Goal: Information Seeking & Learning: Learn about a topic

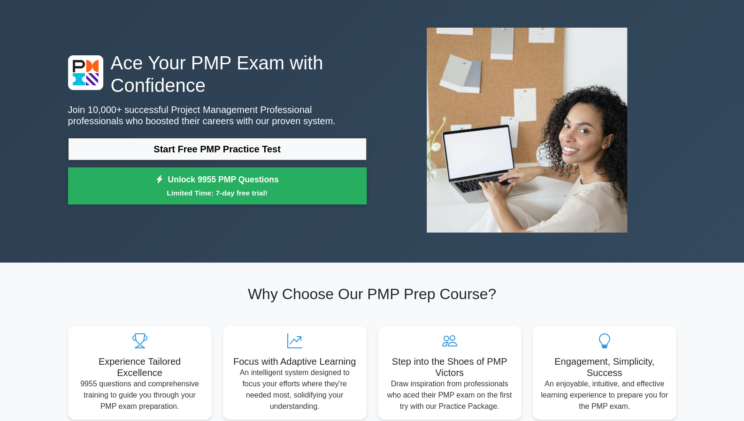
scroll to position [12, 0]
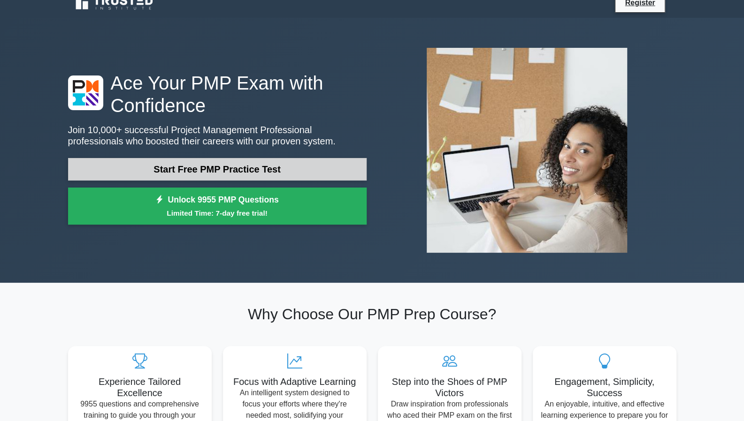
click at [266, 171] on link "Start Free PMP Practice Test" at bounding box center [217, 169] width 299 height 23
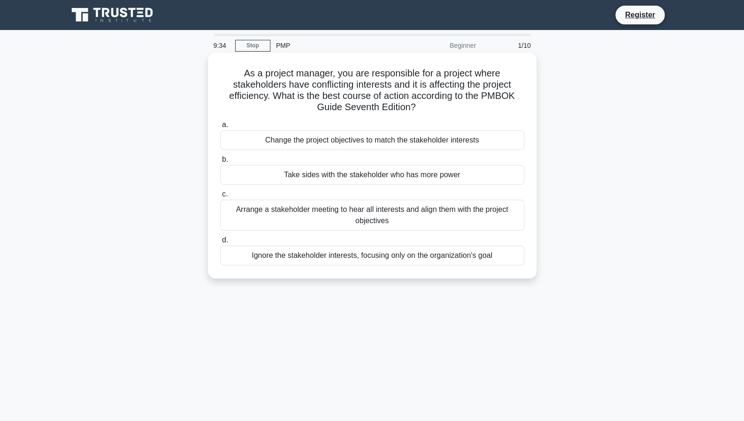
click at [334, 214] on div "Arrange a stakeholder meeting to hear all interests and align them with the pro…" at bounding box center [372, 215] width 304 height 31
click at [220, 198] on input "c. Arrange a stakeholder meeting to hear all interests and align them with the …" at bounding box center [220, 194] width 0 height 6
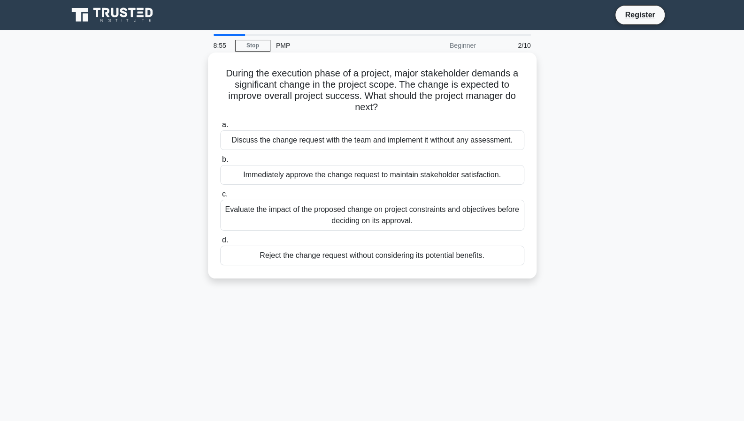
click at [379, 220] on div "Evaluate the impact of the proposed change on project constraints and objective…" at bounding box center [372, 215] width 304 height 31
click at [220, 198] on input "c. Evaluate the impact of the proposed change on project constraints and object…" at bounding box center [220, 194] width 0 height 6
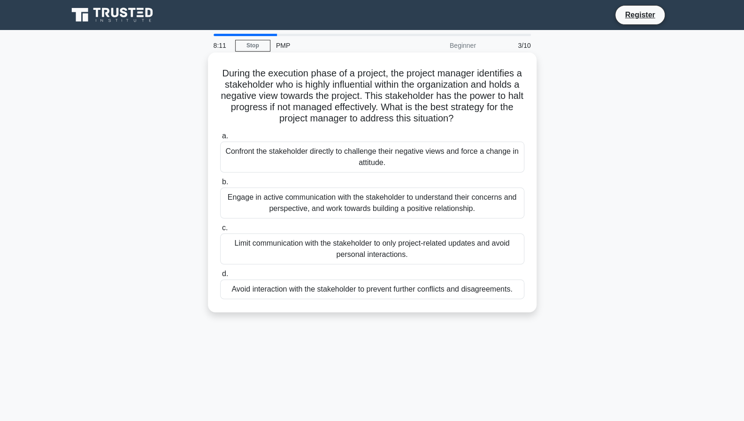
click at [369, 207] on div "Engage in active communication with the stakeholder to understand their concern…" at bounding box center [372, 203] width 304 height 31
click at [220, 185] on input "b. Engage in active communication with the stakeholder to understand their conc…" at bounding box center [220, 182] width 0 height 6
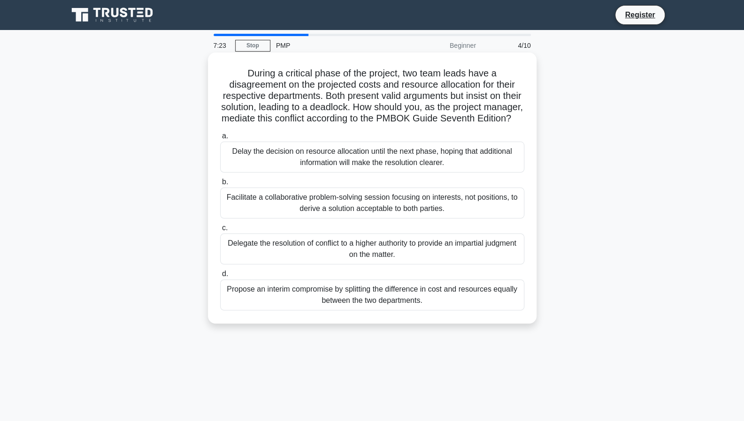
click at [403, 303] on div "Propose an interim compromise by splitting the difference in cost and resources…" at bounding box center [372, 295] width 304 height 31
click at [220, 277] on input "d. Propose an interim compromise by splitting the difference in cost and resour…" at bounding box center [220, 274] width 0 height 6
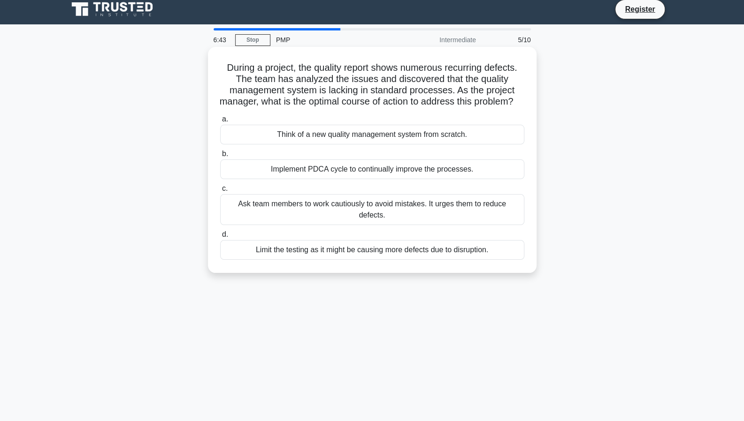
scroll to position [6, 0]
click at [383, 214] on div "Ask team members to work cautiously to avoid mistakes. It urges them to reduce …" at bounding box center [372, 209] width 304 height 31
click at [220, 191] on input "c. Ask team members to work cautiously to avoid mistakes. It urges them to redu…" at bounding box center [220, 188] width 0 height 6
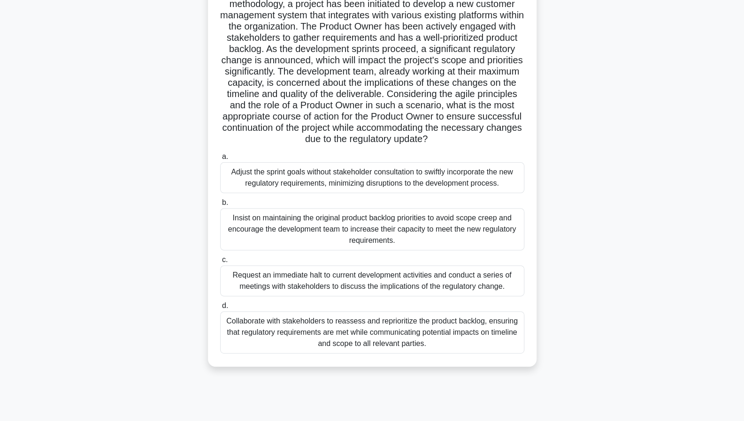
scroll to position [85, 0]
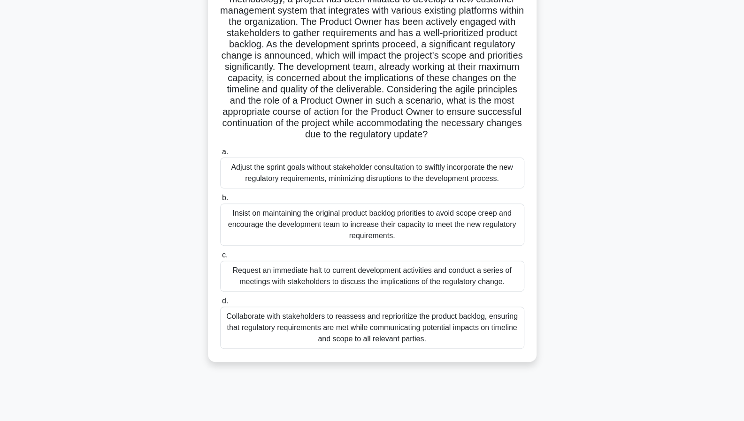
click at [409, 319] on div "Collaborate with stakeholders to reassess and reprioritize the product backlog,…" at bounding box center [372, 328] width 304 height 42
click at [220, 305] on input "d. Collaborate with stakeholders to reassess and reprioritize the product backl…" at bounding box center [220, 302] width 0 height 6
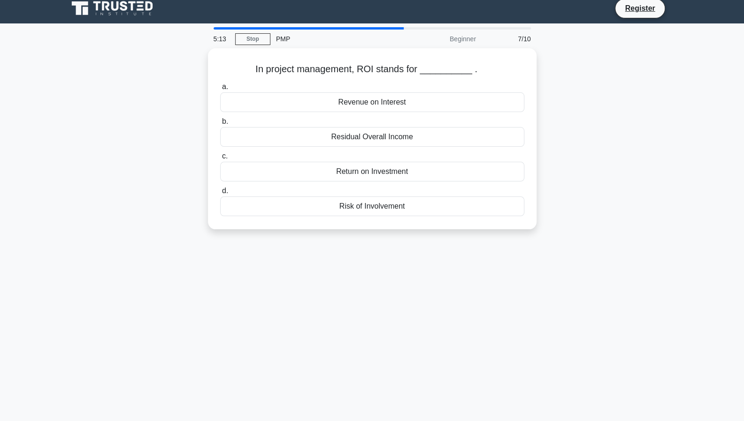
scroll to position [0, 0]
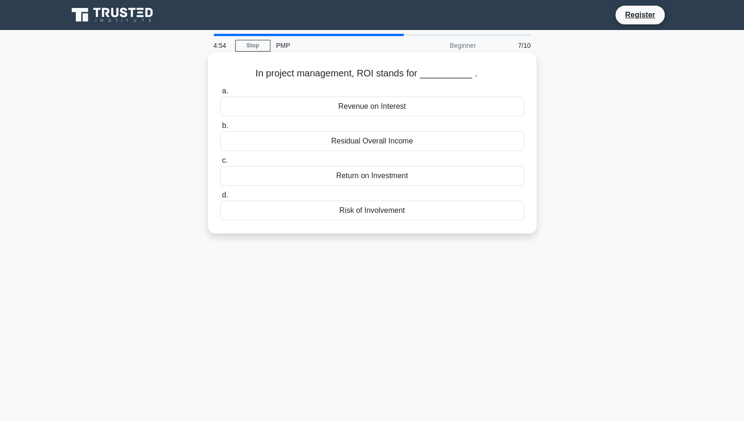
click at [382, 213] on div "Risk of Involvement" at bounding box center [372, 211] width 304 height 20
click at [220, 199] on input "d. Risk of Involvement" at bounding box center [220, 195] width 0 height 6
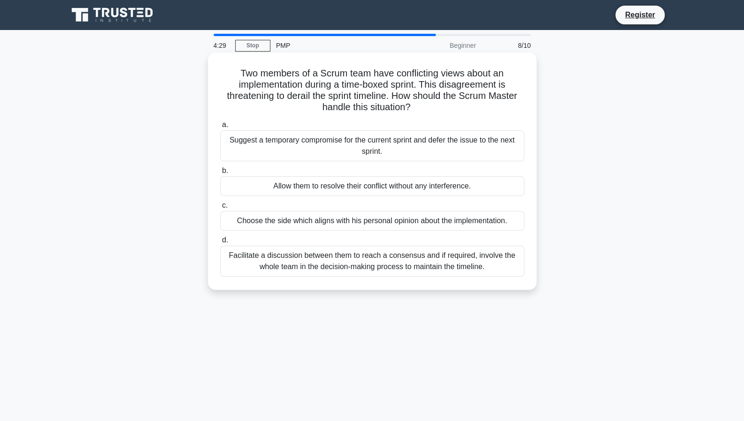
click at [370, 260] on div "Facilitate a discussion between them to reach a consensus and if required, invo…" at bounding box center [372, 261] width 304 height 31
click at [220, 244] on input "d. Facilitate a discussion between them to reach a consensus and if required, i…" at bounding box center [220, 240] width 0 height 6
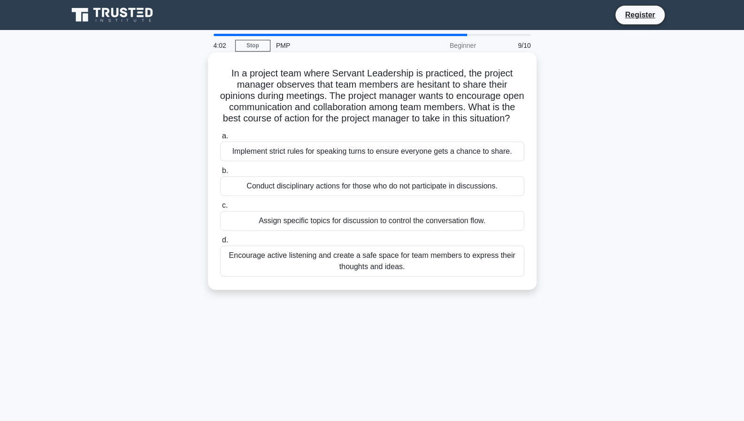
click at [412, 263] on div "Encourage active listening and create a safe space for team members to express …" at bounding box center [372, 261] width 304 height 31
click at [220, 244] on input "d. Encourage active listening and create a safe space for team members to expre…" at bounding box center [220, 240] width 0 height 6
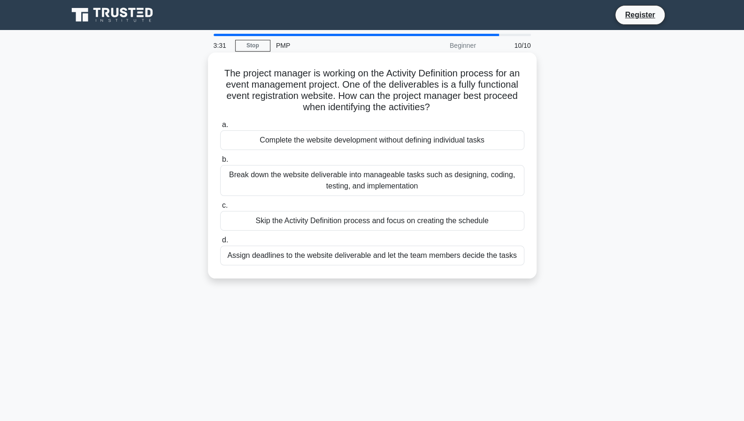
click at [396, 185] on div "Break down the website deliverable into manageable tasks such as designing, cod…" at bounding box center [372, 180] width 304 height 31
click at [220, 163] on input "b. Break down the website deliverable into manageable tasks such as designing, …" at bounding box center [220, 160] width 0 height 6
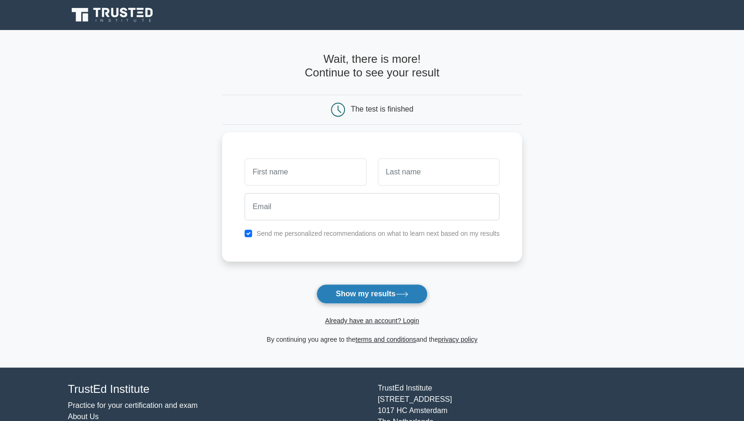
click at [379, 299] on button "Show my results" at bounding box center [371, 294] width 111 height 20
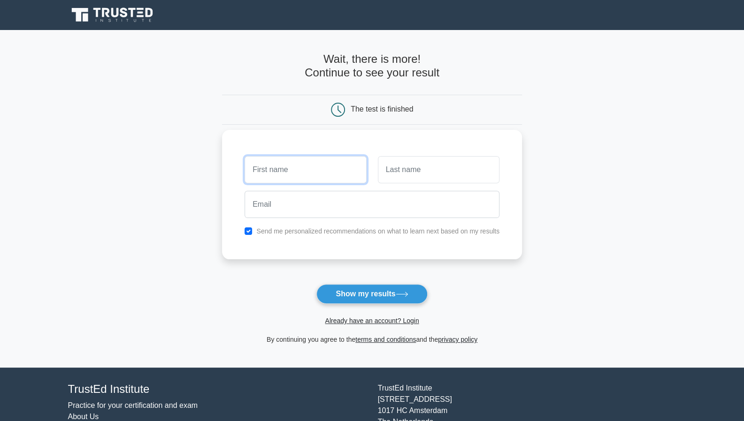
click at [326, 175] on input "text" at bounding box center [306, 169] width 122 height 27
type input "moizuddin"
click at [422, 171] on input "text" at bounding box center [439, 169] width 122 height 27
type input "mohamad"
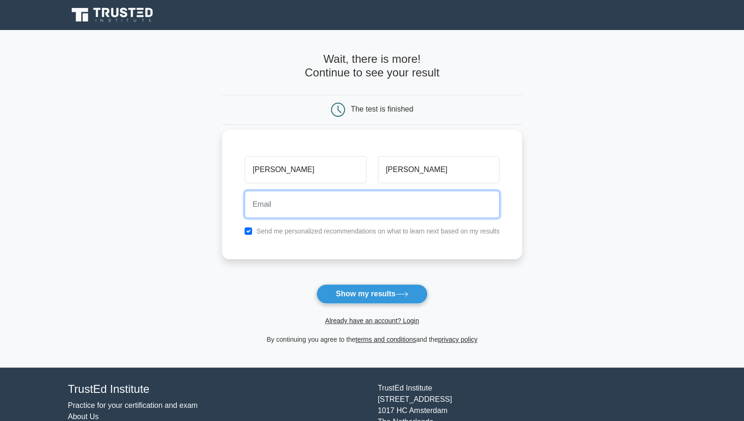
click at [332, 214] on input "email" at bounding box center [372, 204] width 255 height 27
type input "tomoiz99@yahoo.com"
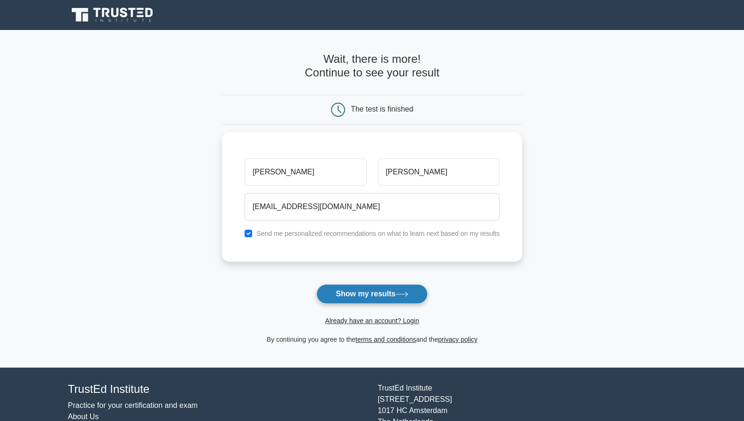
click at [375, 297] on button "Show my results" at bounding box center [371, 294] width 111 height 20
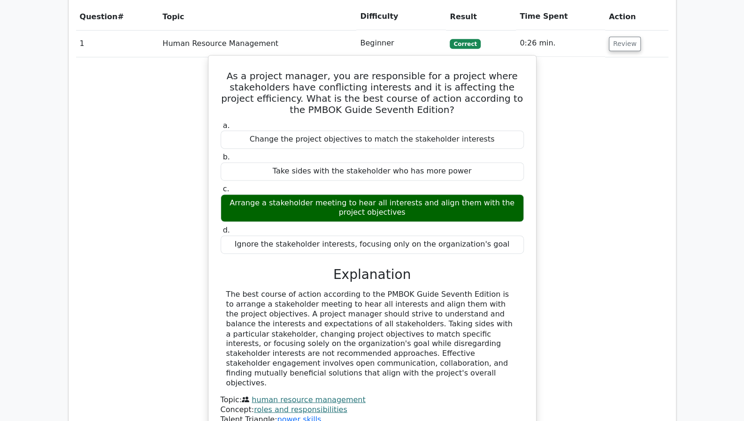
scroll to position [782, 0]
